Goal: Transaction & Acquisition: Purchase product/service

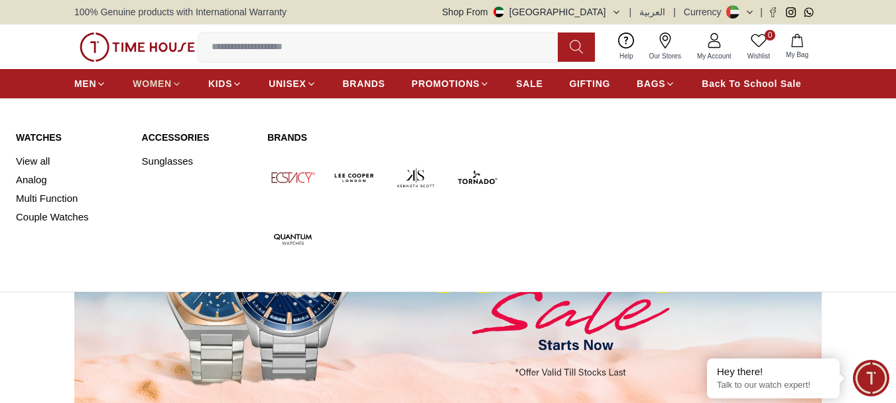
click at [155, 79] on span "WOMEN" at bounding box center [152, 83] width 39 height 13
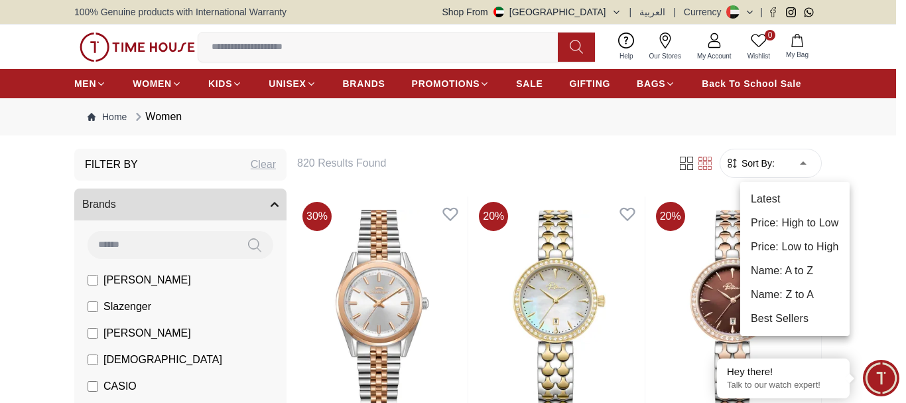
click at [796, 250] on li "Price: Low to High" at bounding box center [794, 247] width 109 height 24
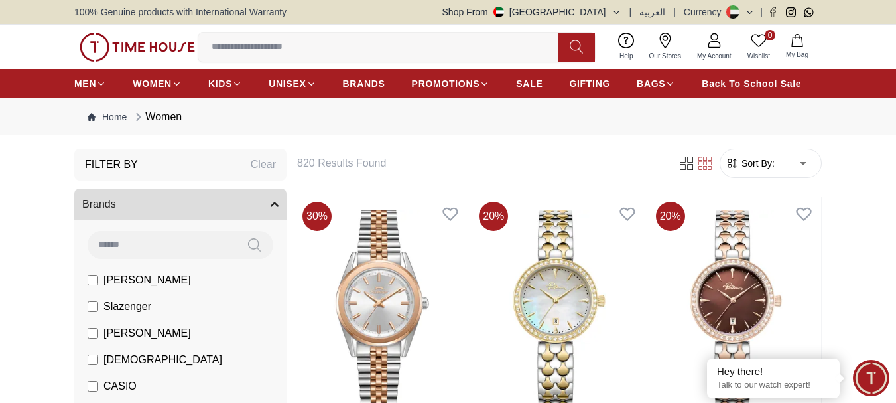
type input "*"
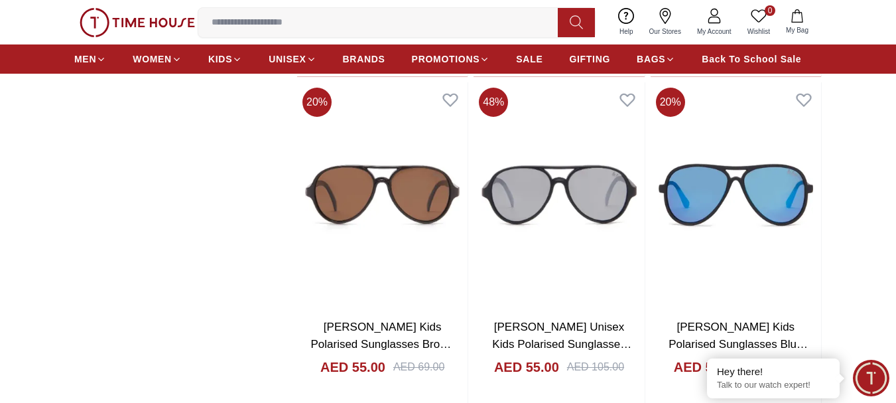
scroll to position [1525, 0]
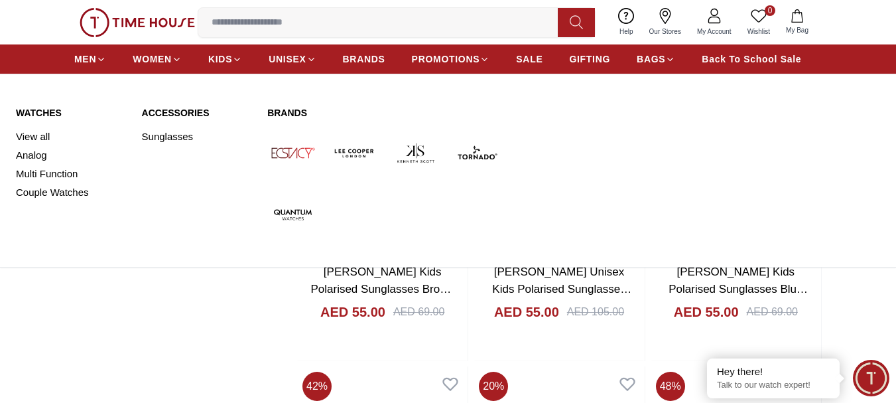
click at [28, 113] on link "Watches" at bounding box center [71, 112] width 110 height 13
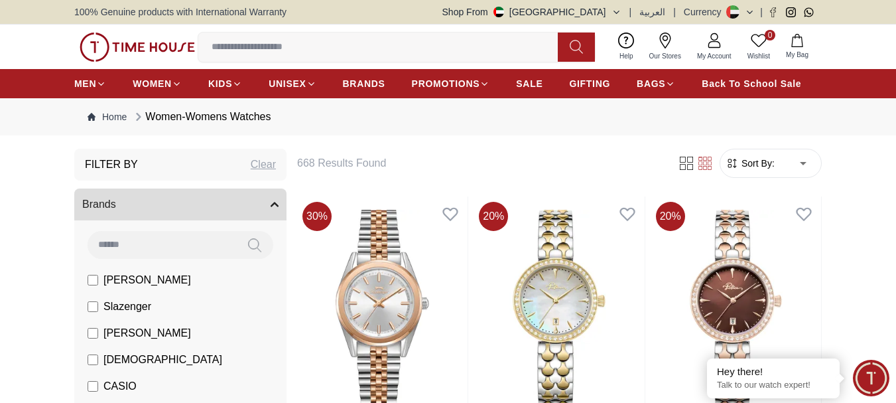
click at [771, 160] on span "Sort By:" at bounding box center [757, 163] width 36 height 13
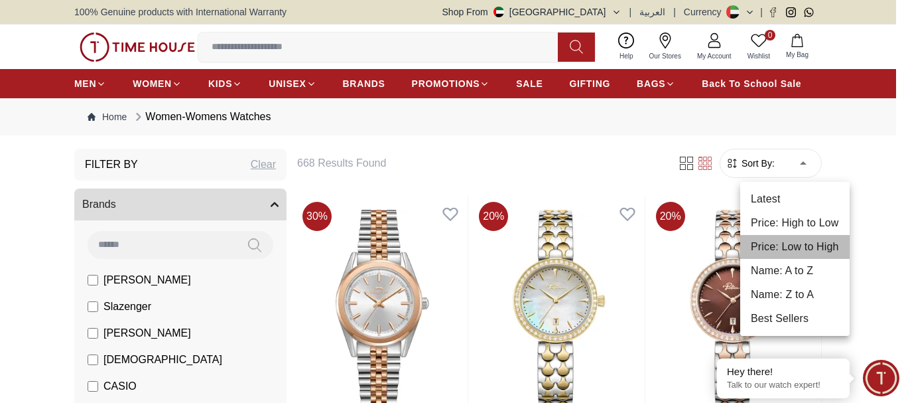
click at [773, 245] on li "Price: Low to High" at bounding box center [794, 247] width 109 height 24
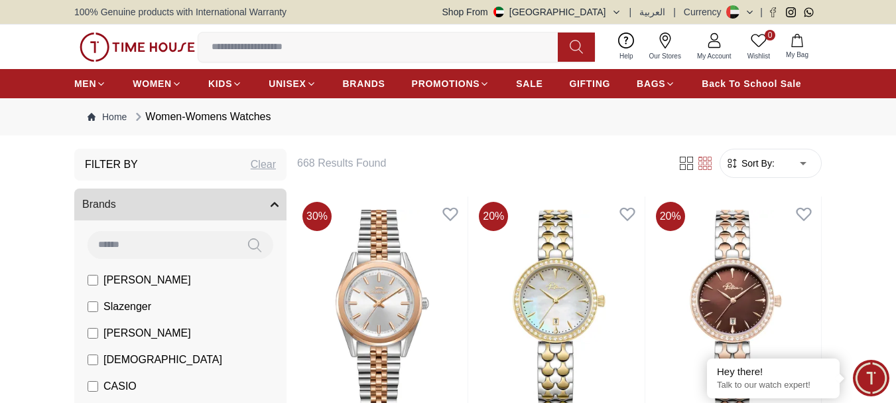
type input "*"
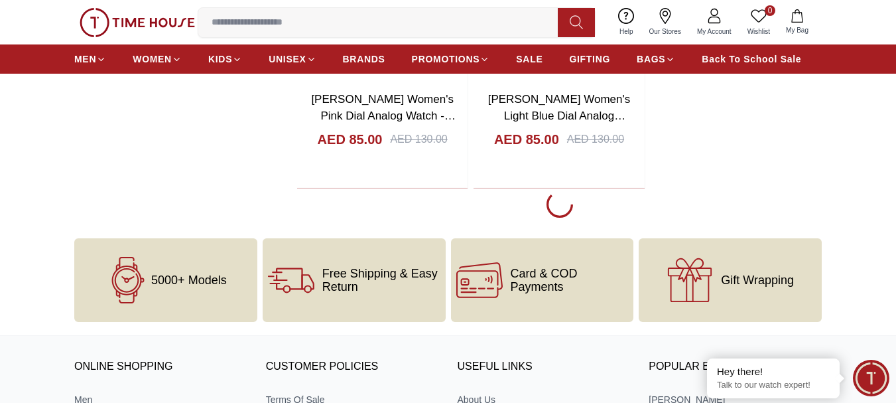
scroll to position [2388, 0]
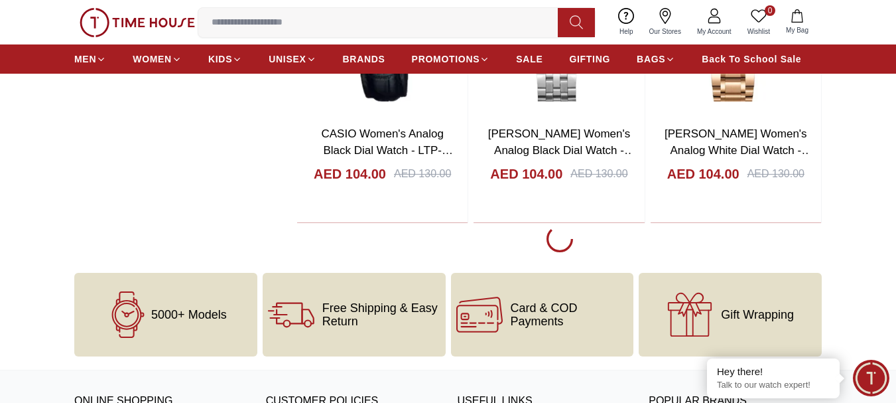
scroll to position [6831, 0]
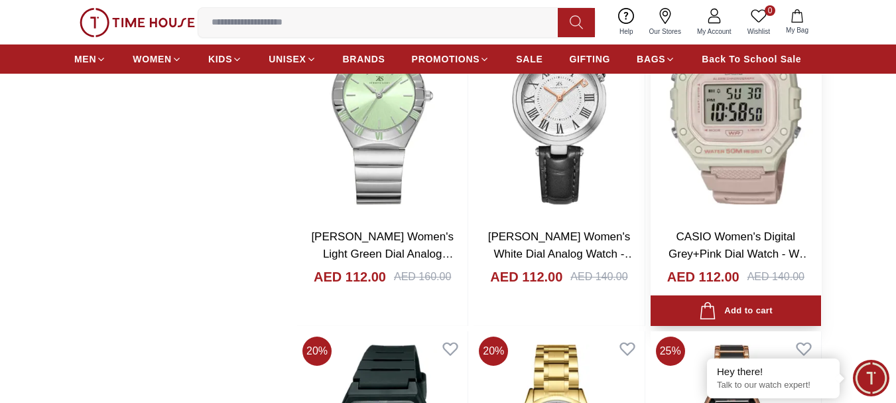
scroll to position [8953, 0]
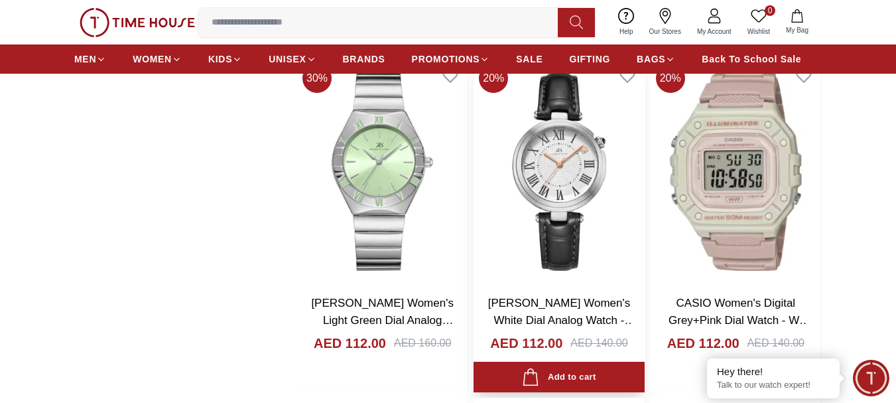
click at [586, 174] on img at bounding box center [559, 170] width 170 height 225
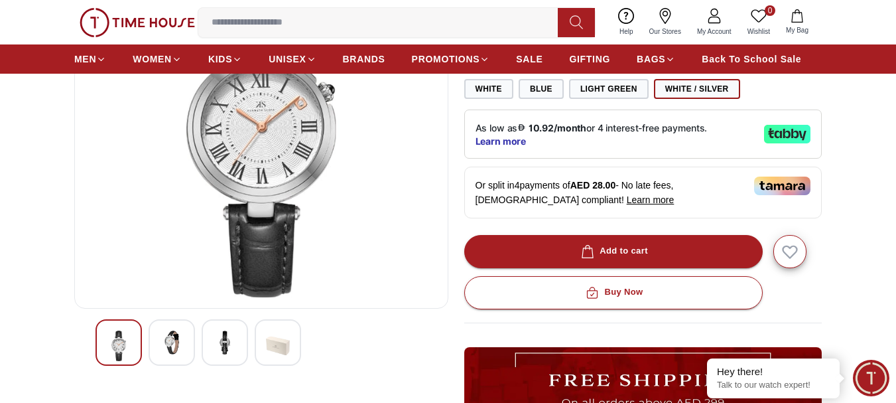
scroll to position [199, 0]
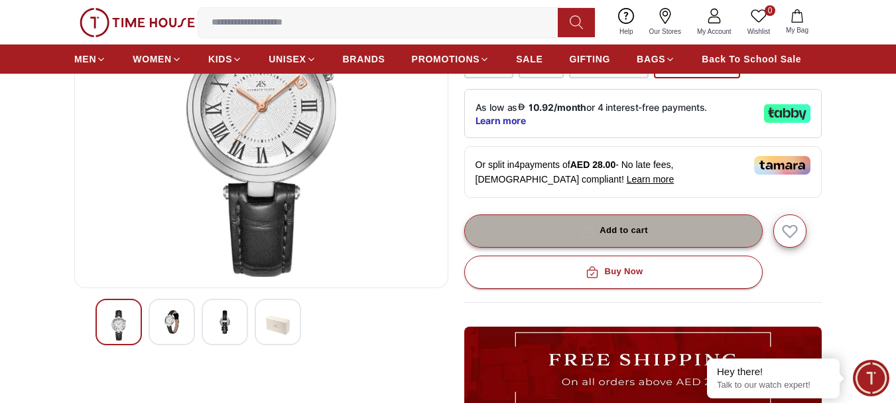
click at [597, 227] on span "button" at bounding box center [587, 230] width 19 height 13
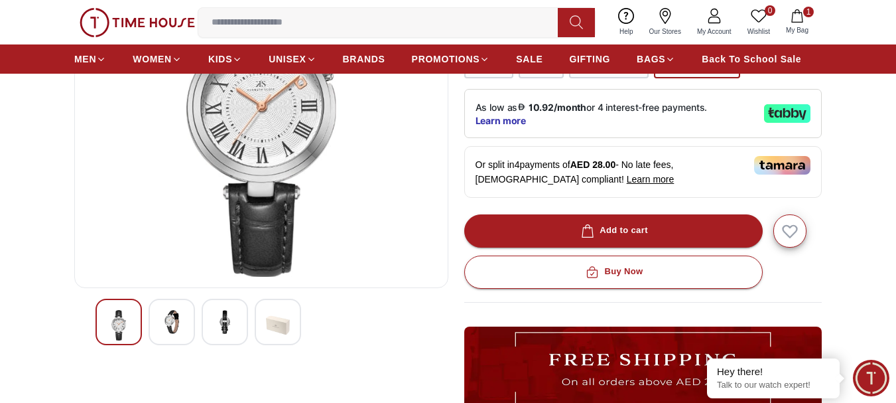
scroll to position [1322, 0]
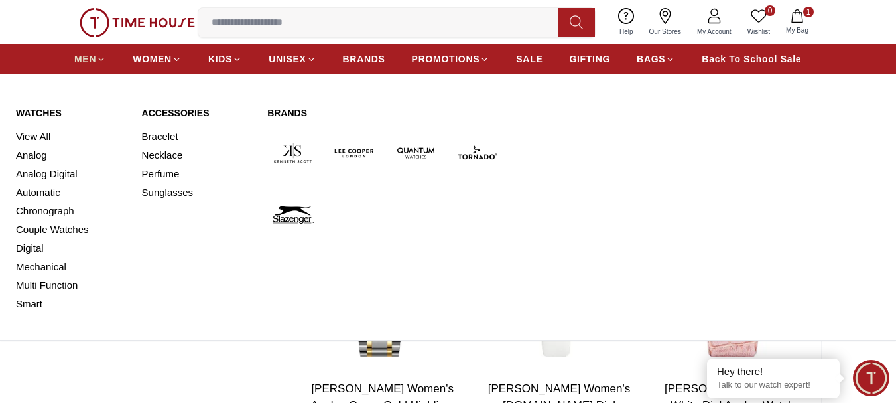
scroll to position [7033, 0]
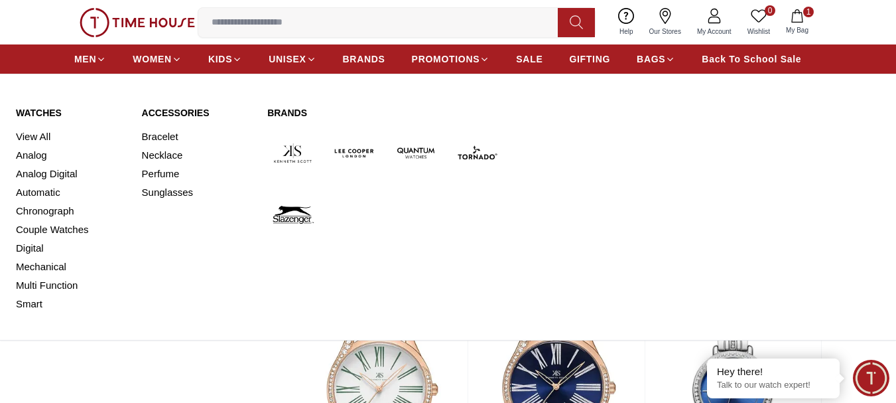
click at [50, 111] on link "Watches" at bounding box center [71, 112] width 110 height 13
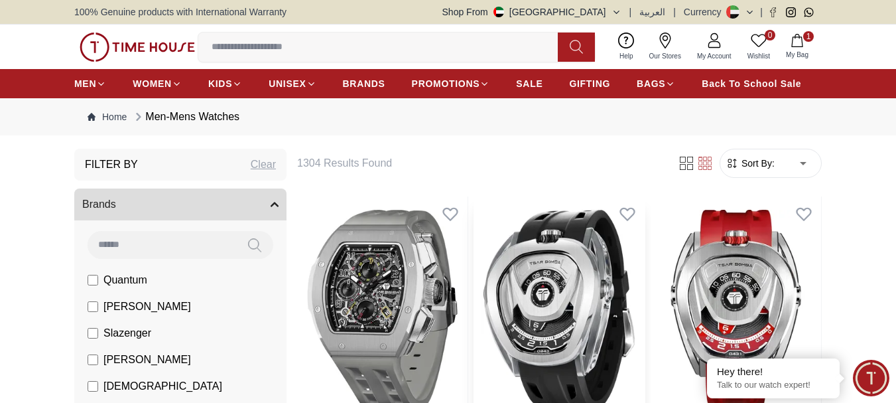
scroll to position [133, 0]
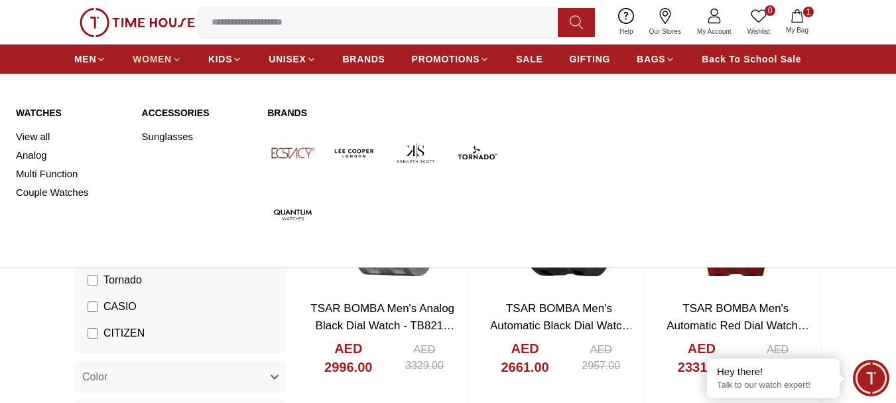
click at [155, 54] on span "WOMEN" at bounding box center [152, 58] width 39 height 13
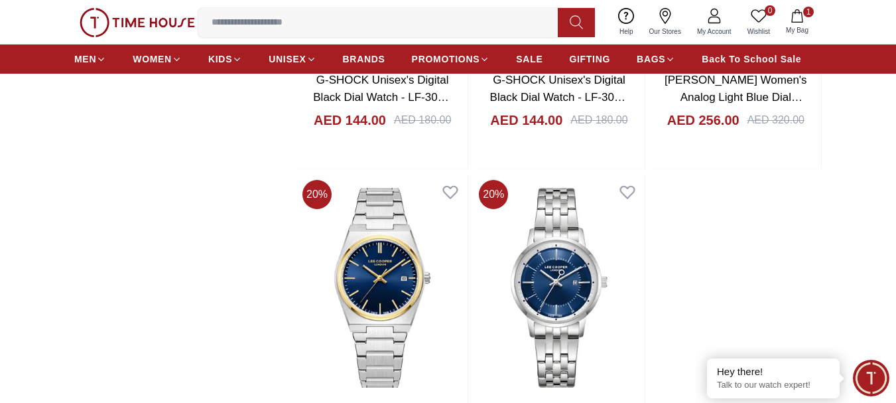
scroll to position [2122, 0]
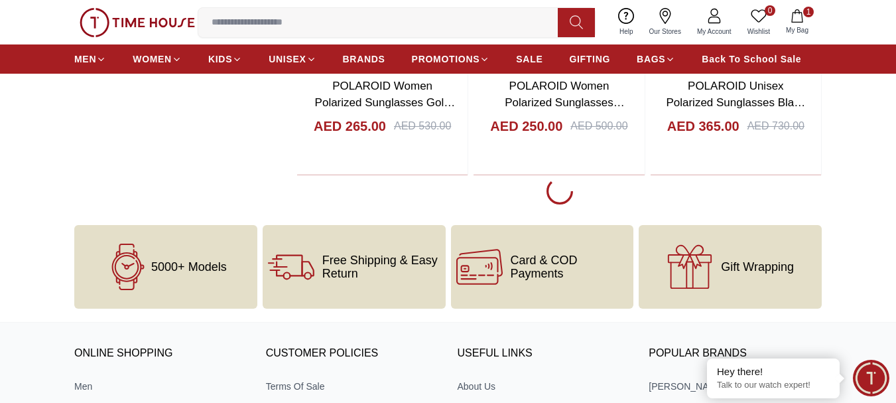
scroll to position [6897, 0]
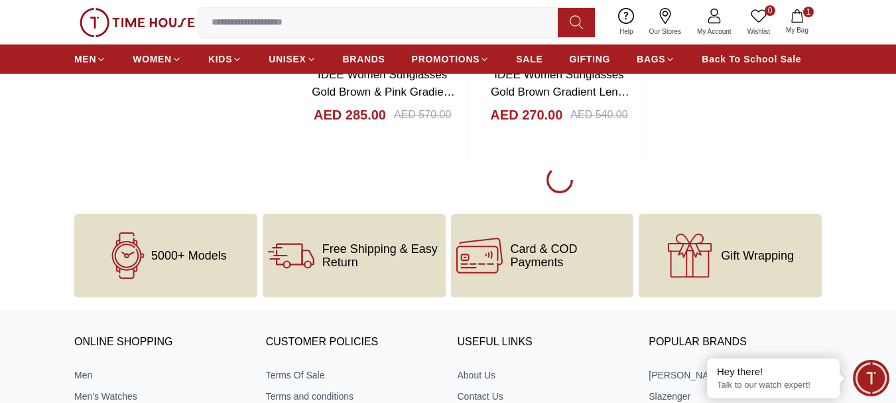
scroll to position [9285, 0]
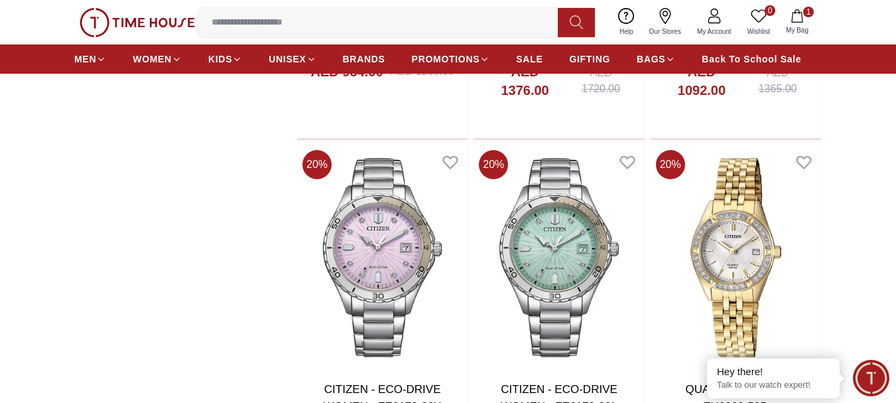
scroll to position [13529, 0]
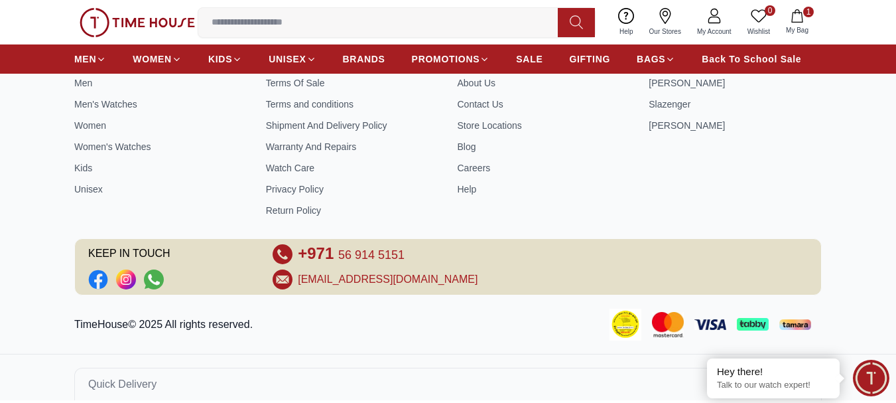
scroll to position [16315, 0]
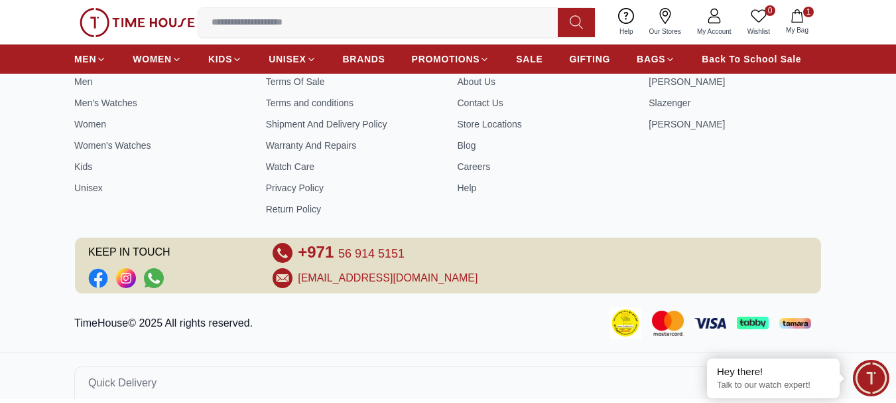
click at [794, 16] on icon "button" at bounding box center [797, 15] width 13 height 13
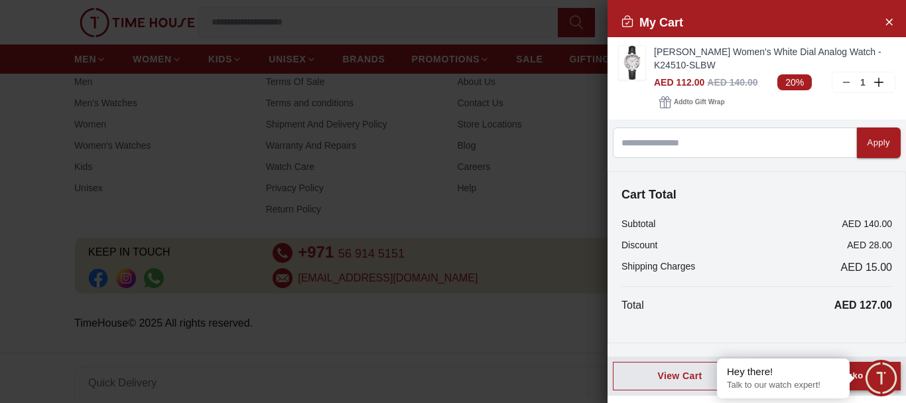
click at [856, 371] on div "Proceed to Checkout" at bounding box center [826, 375] width 91 height 15
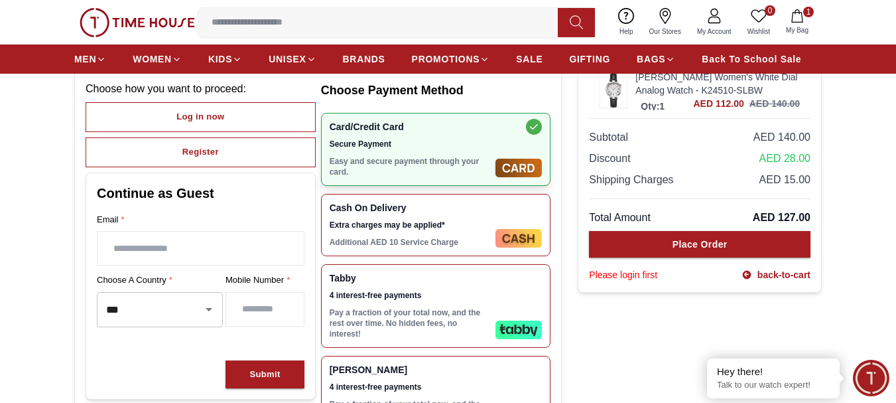
scroll to position [133, 0]
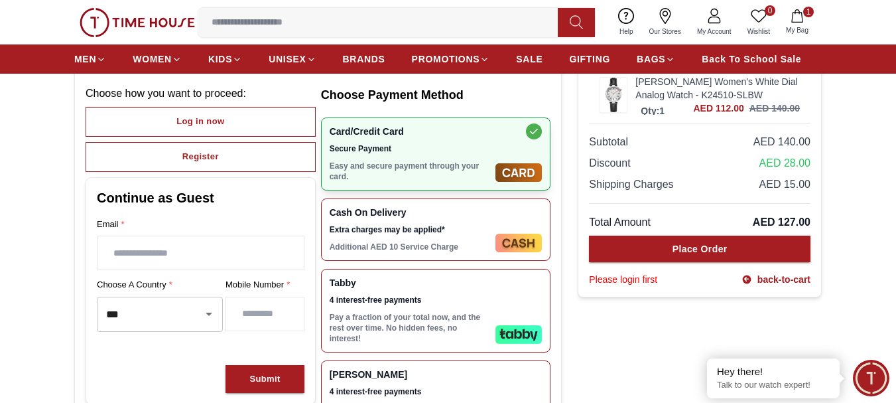
click at [413, 233] on span "Extra charges may be applied*" at bounding box center [410, 229] width 161 height 11
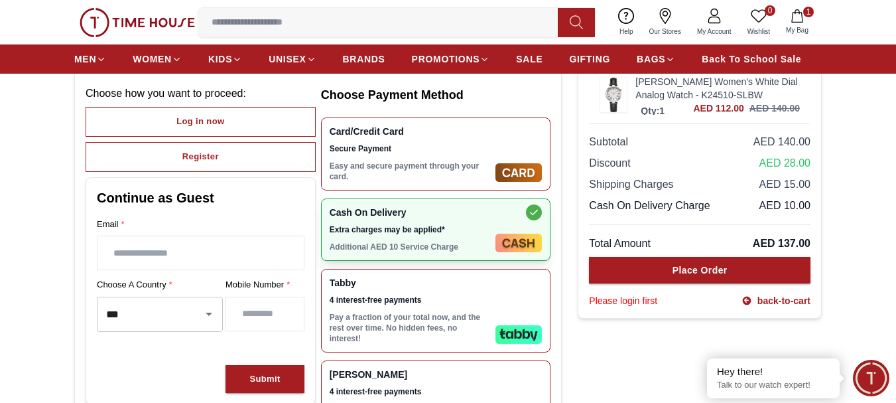
click at [613, 94] on img at bounding box center [613, 95] width 27 height 34
click at [661, 91] on link "[PERSON_NAME] Women's White Dial Analog Watch - K24510-SLBW" at bounding box center [717, 88] width 164 height 27
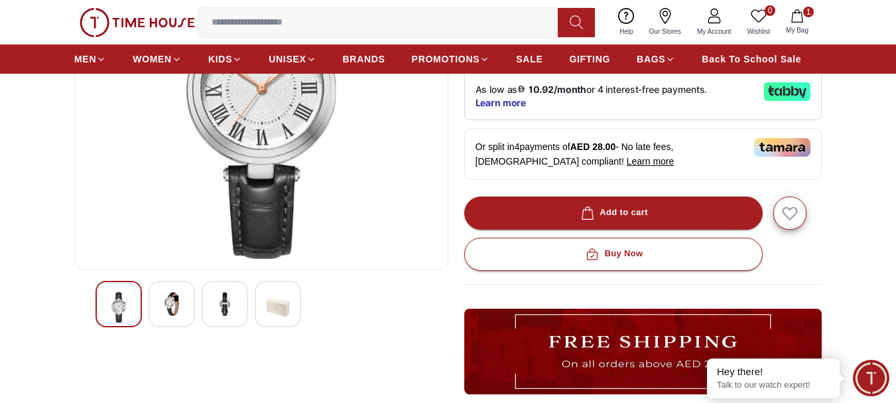
scroll to position [265, 0]
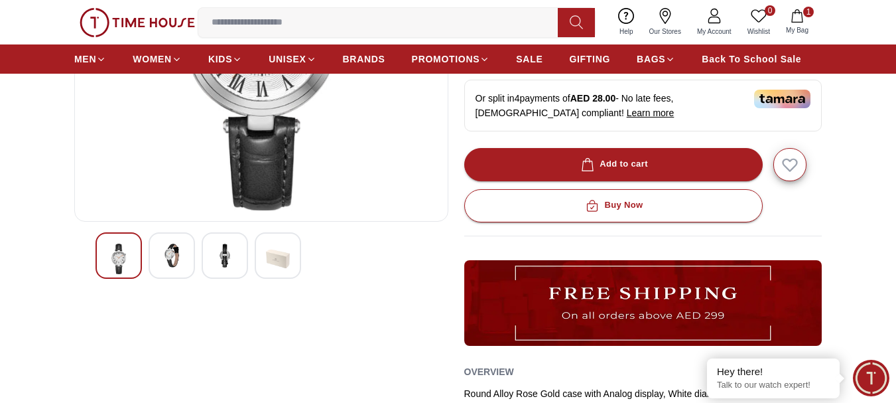
click at [170, 264] on img at bounding box center [172, 255] width 24 height 24
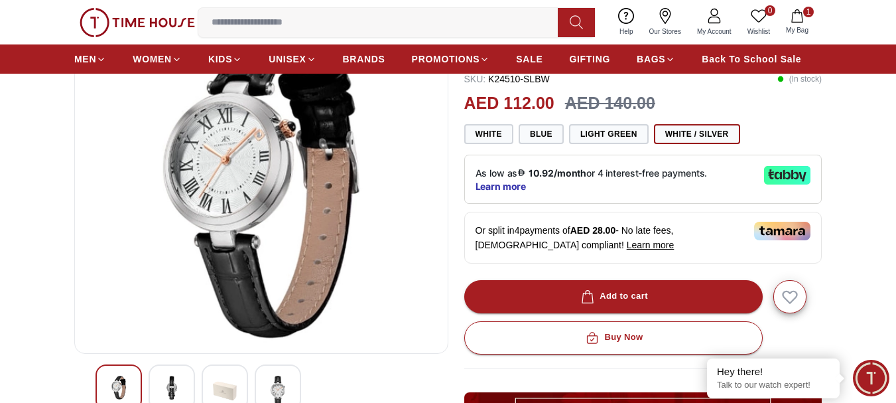
scroll to position [199, 0]
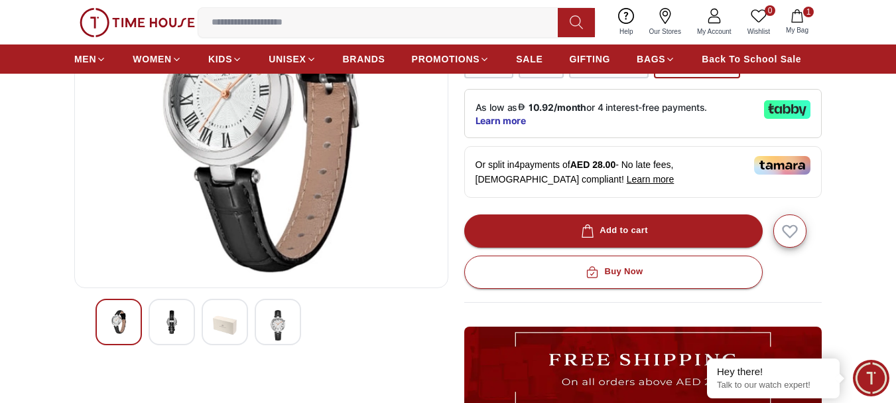
click at [223, 326] on img at bounding box center [225, 325] width 24 height 31
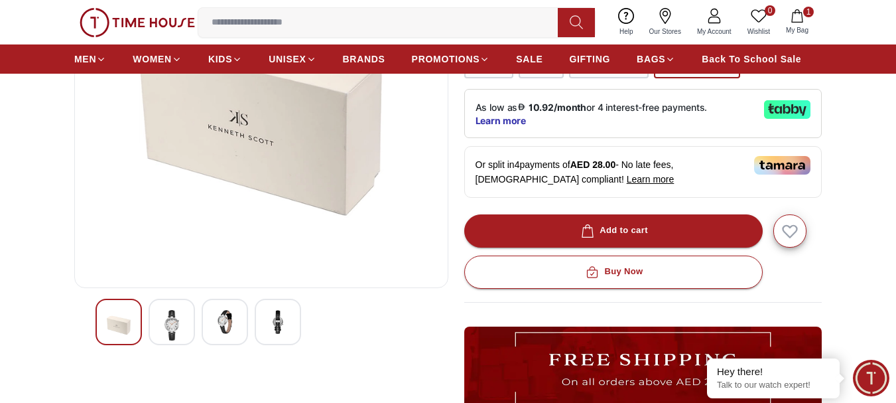
click at [270, 319] on img at bounding box center [278, 322] width 24 height 24
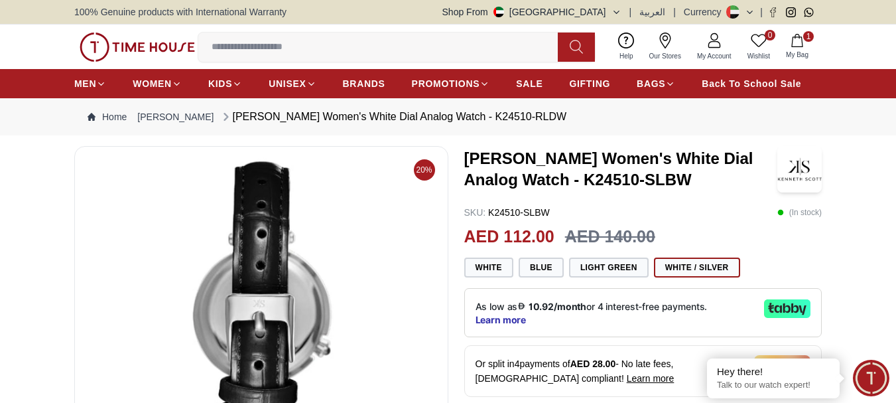
scroll to position [133, 0]
